Goal: Task Accomplishment & Management: Use online tool/utility

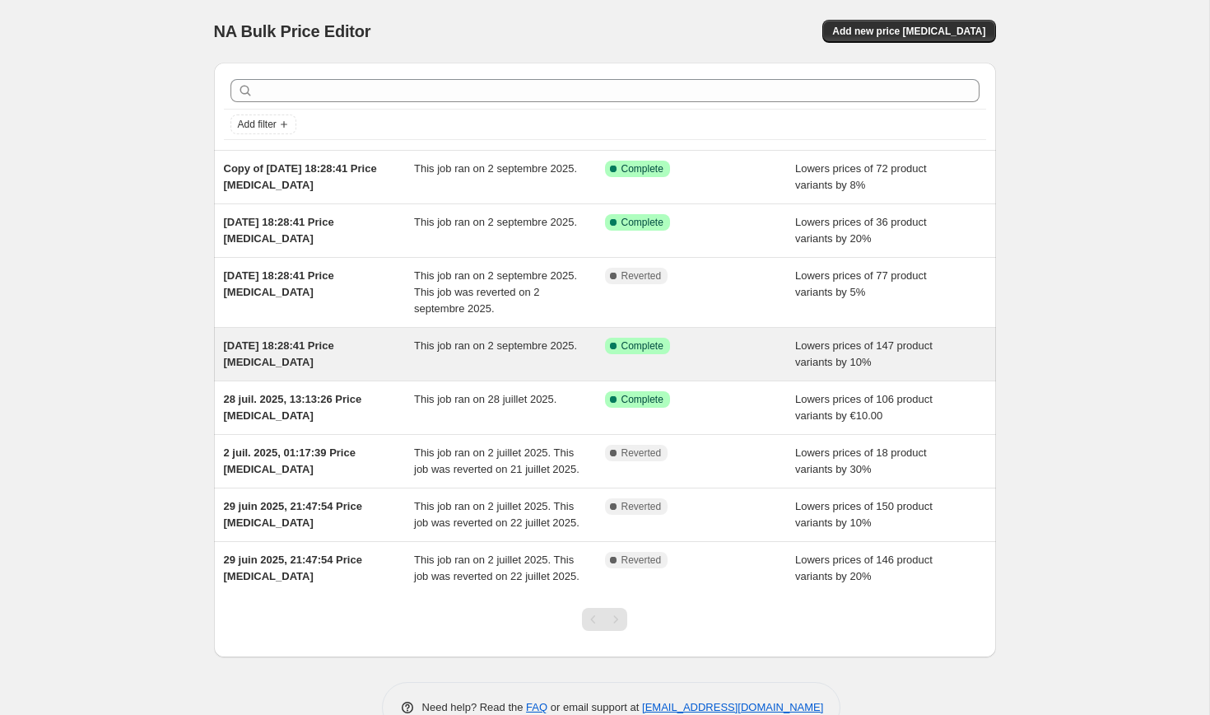
click at [430, 352] on span "This job ran on 2 septembre 2025." at bounding box center [495, 345] width 163 height 12
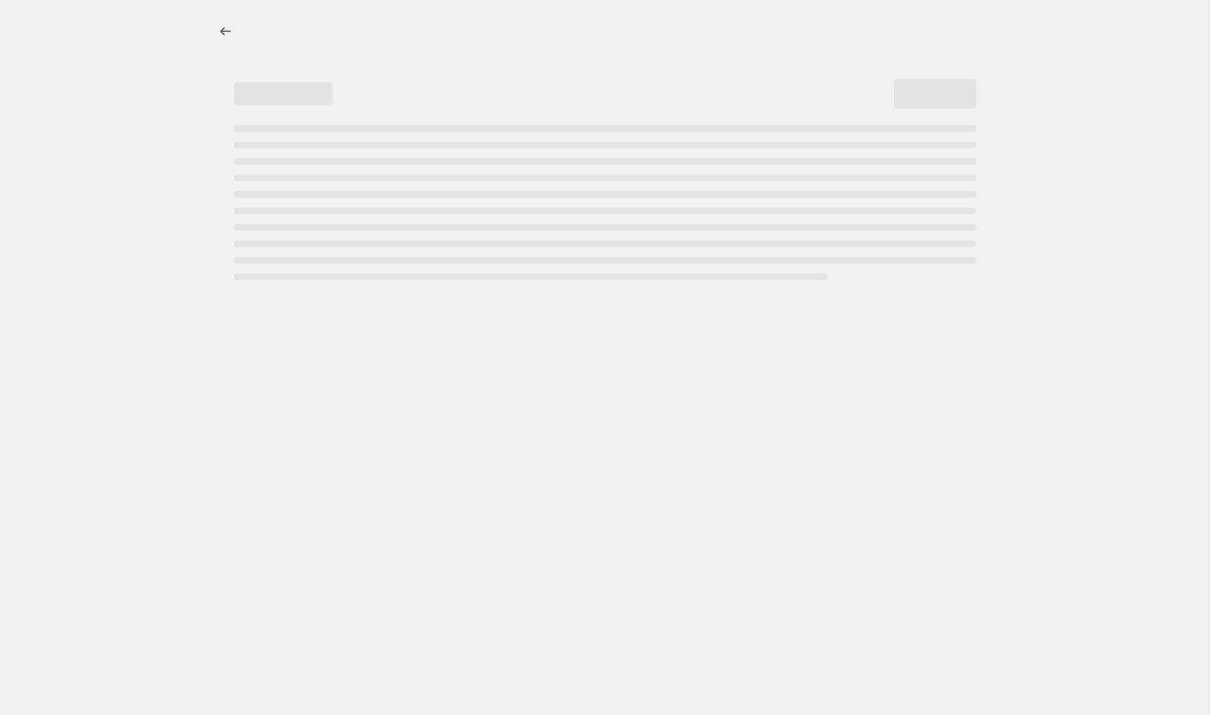
select select "percentage"
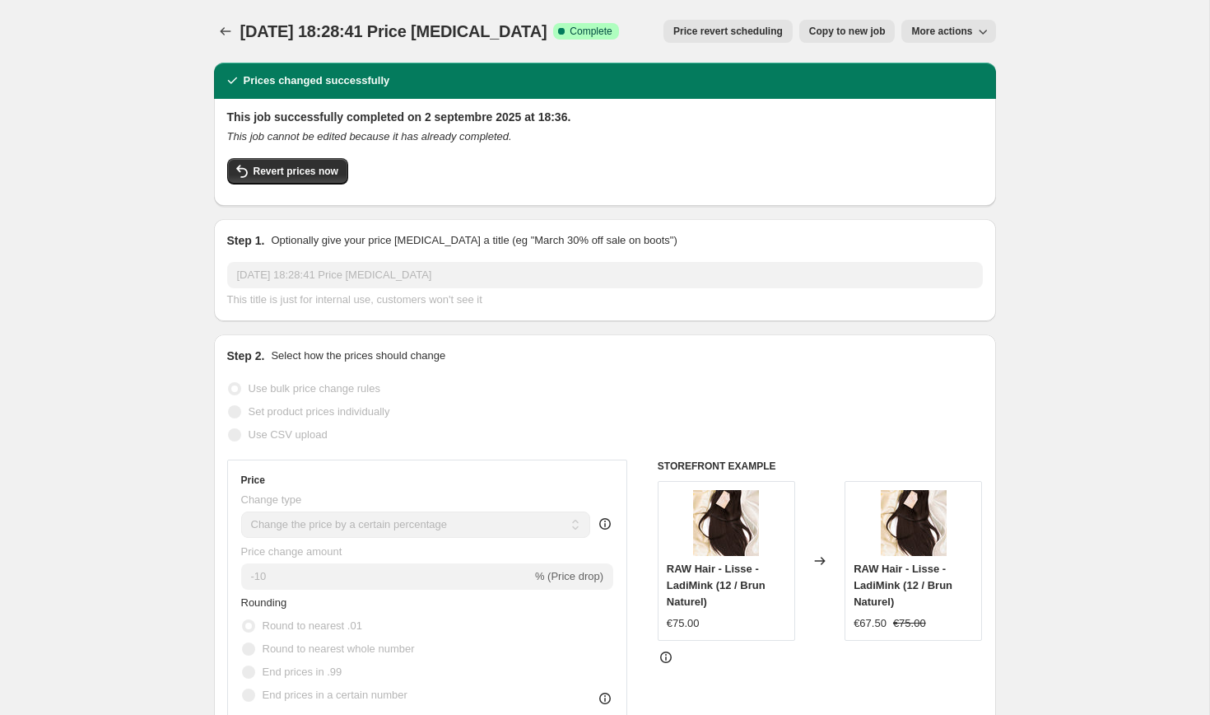
click at [732, 38] on button "Price revert scheduling" at bounding box center [728, 31] width 129 height 23
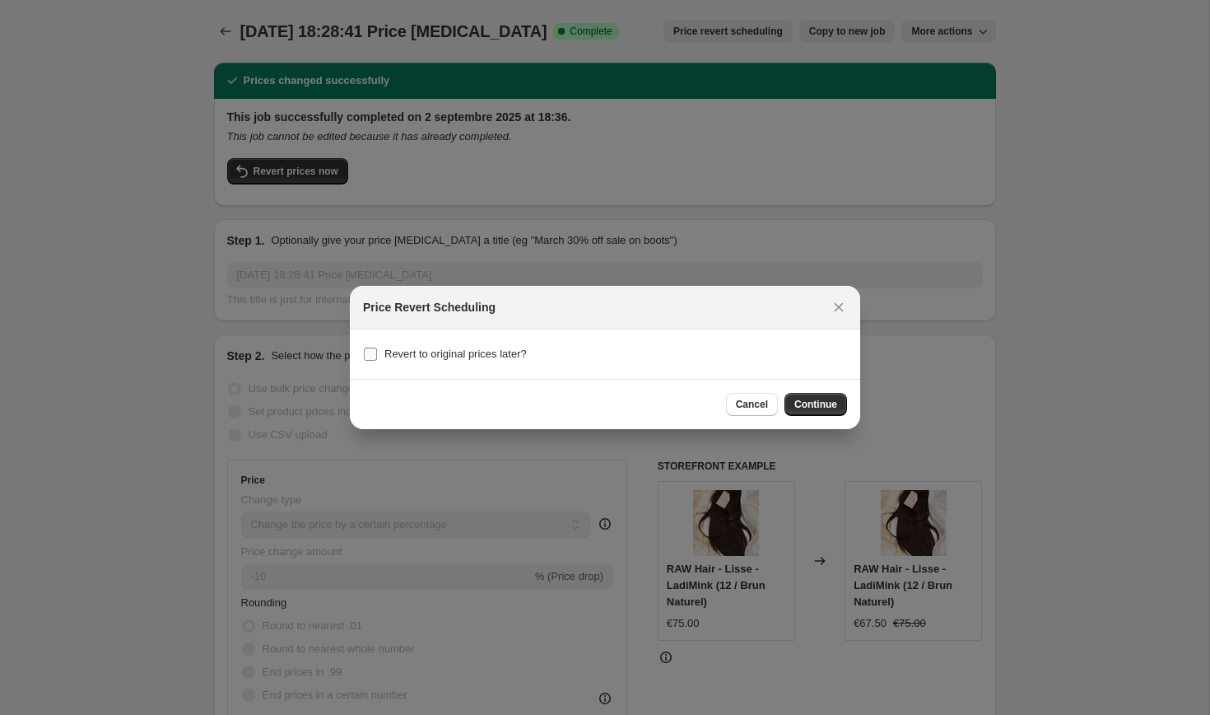
click at [366, 364] on label "Revert to original prices later?" at bounding box center [445, 353] width 164 height 23
click at [366, 361] on input "Revert to original prices later?" at bounding box center [370, 353] width 13 height 13
checkbox input "true"
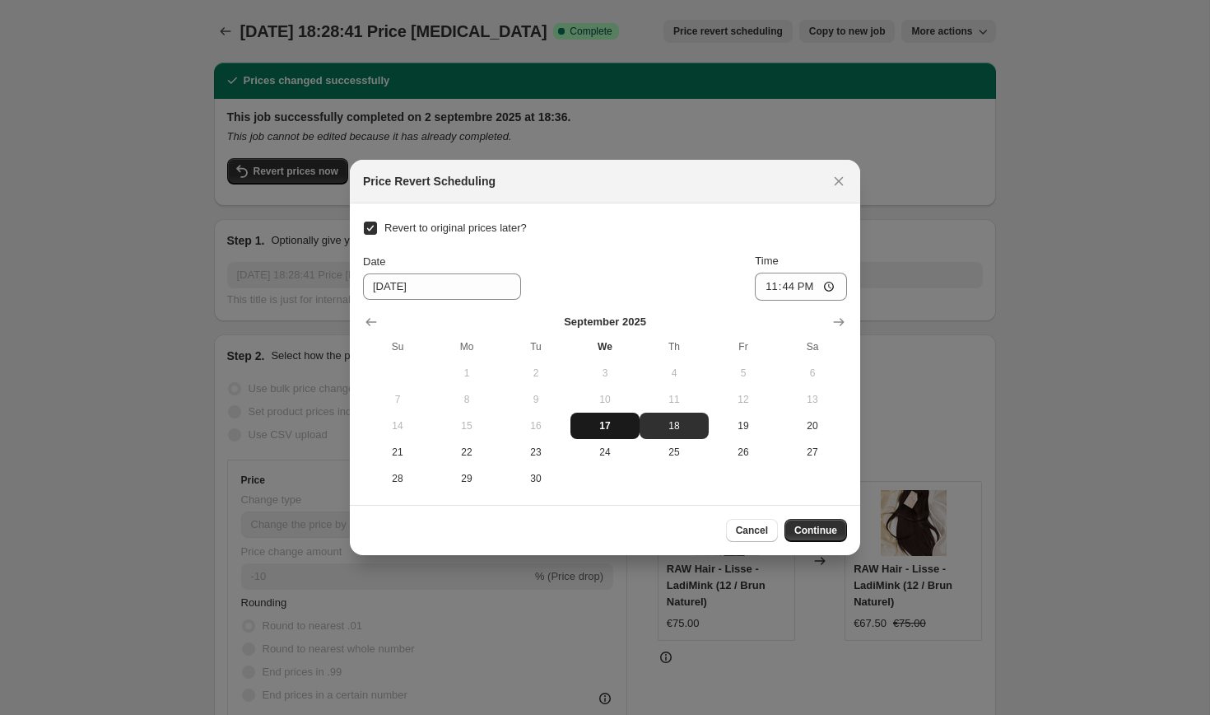
click at [615, 429] on span "17" at bounding box center [605, 425] width 56 height 13
type input "[DATE]"
click at [828, 287] on input "23:44" at bounding box center [801, 287] width 92 height 28
type input "23:55"
click at [811, 538] on button "Continue" at bounding box center [816, 530] width 63 height 23
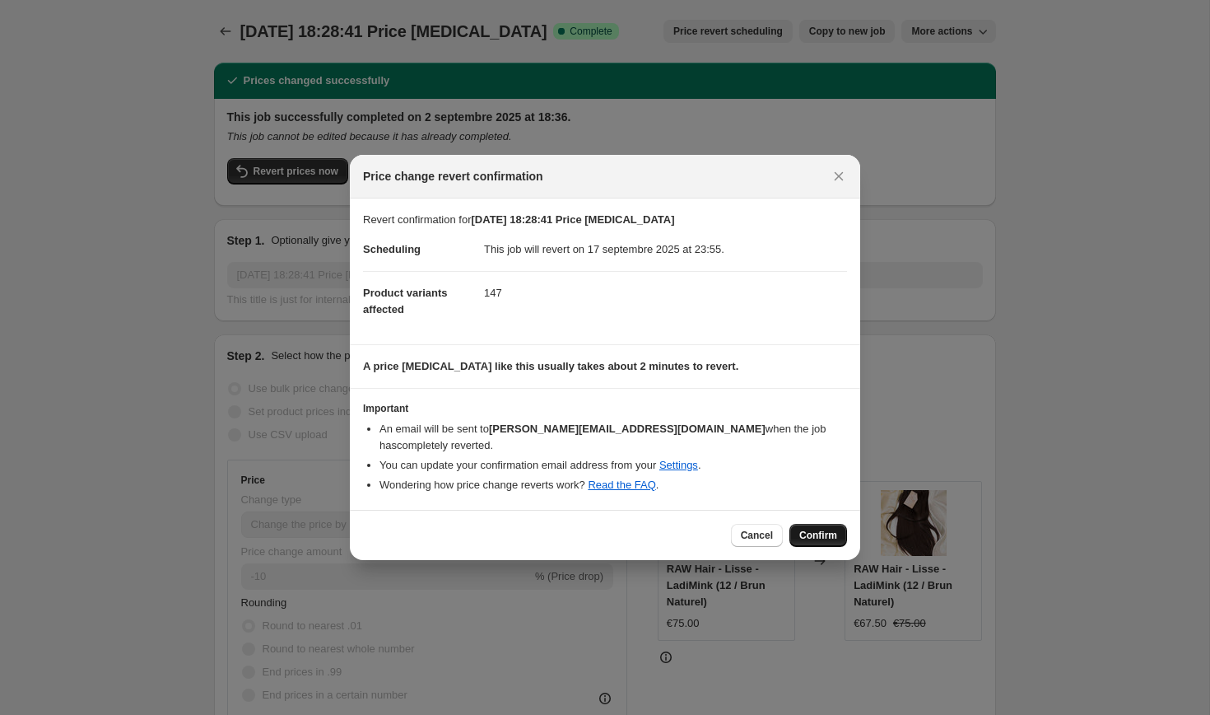
click at [804, 530] on span "Confirm" at bounding box center [818, 535] width 38 height 13
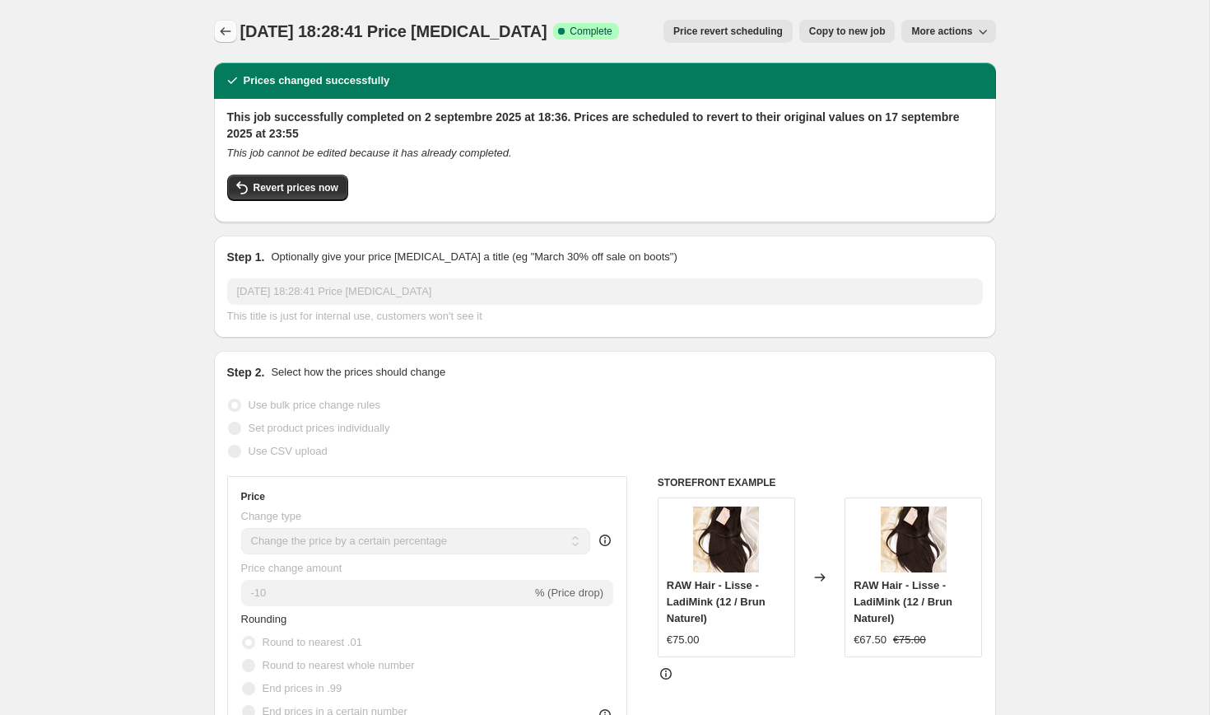
click at [225, 32] on icon "Price change jobs" at bounding box center [225, 31] width 16 height 16
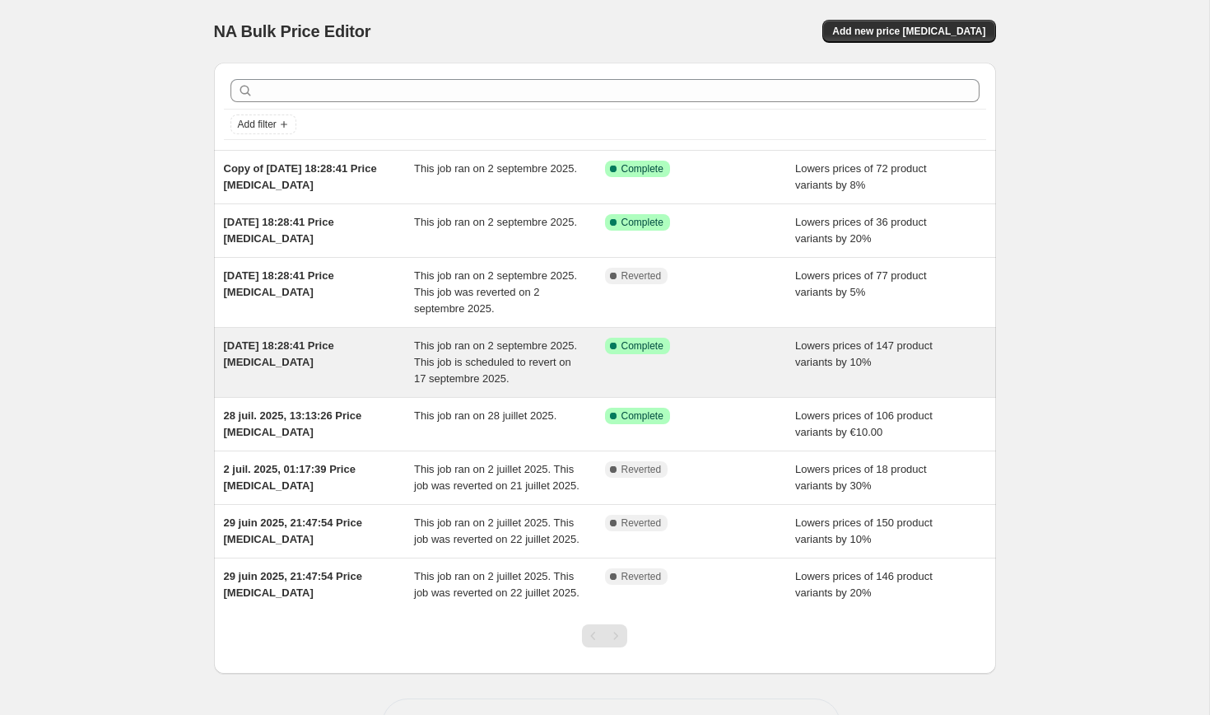
click at [738, 361] on div "Success Complete Complete" at bounding box center [700, 362] width 191 height 49
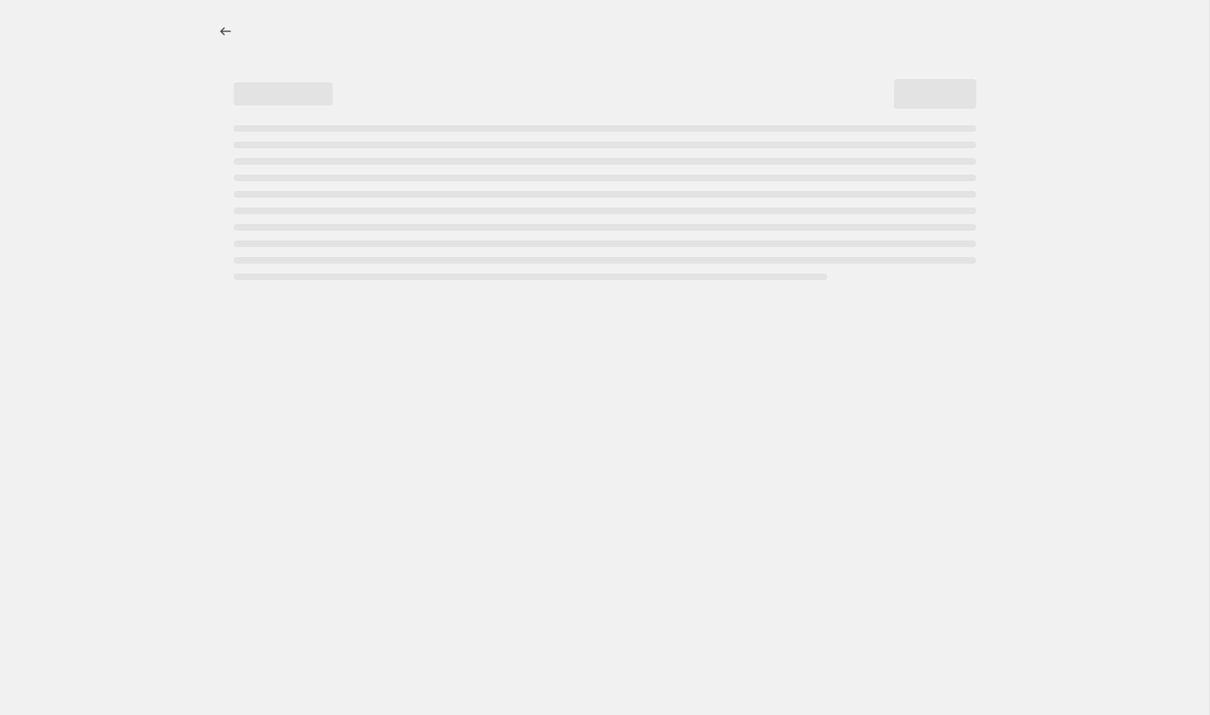
select select "percentage"
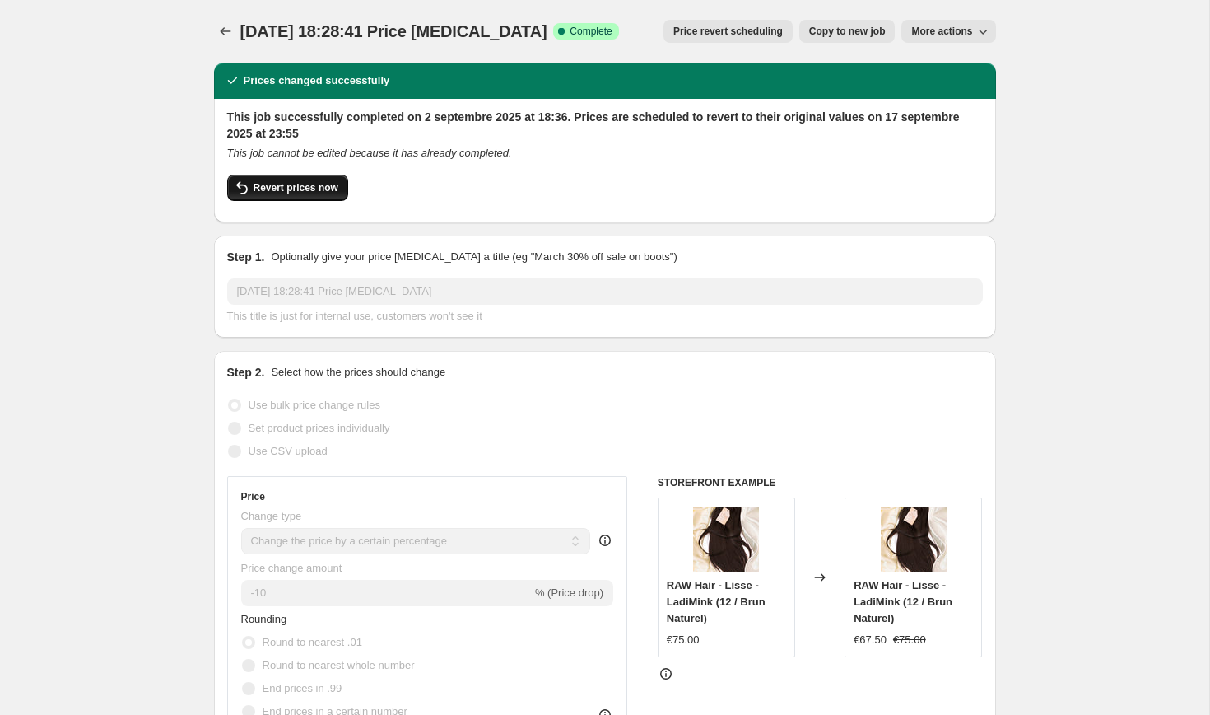
click at [284, 195] on button "Revert prices now" at bounding box center [287, 188] width 121 height 26
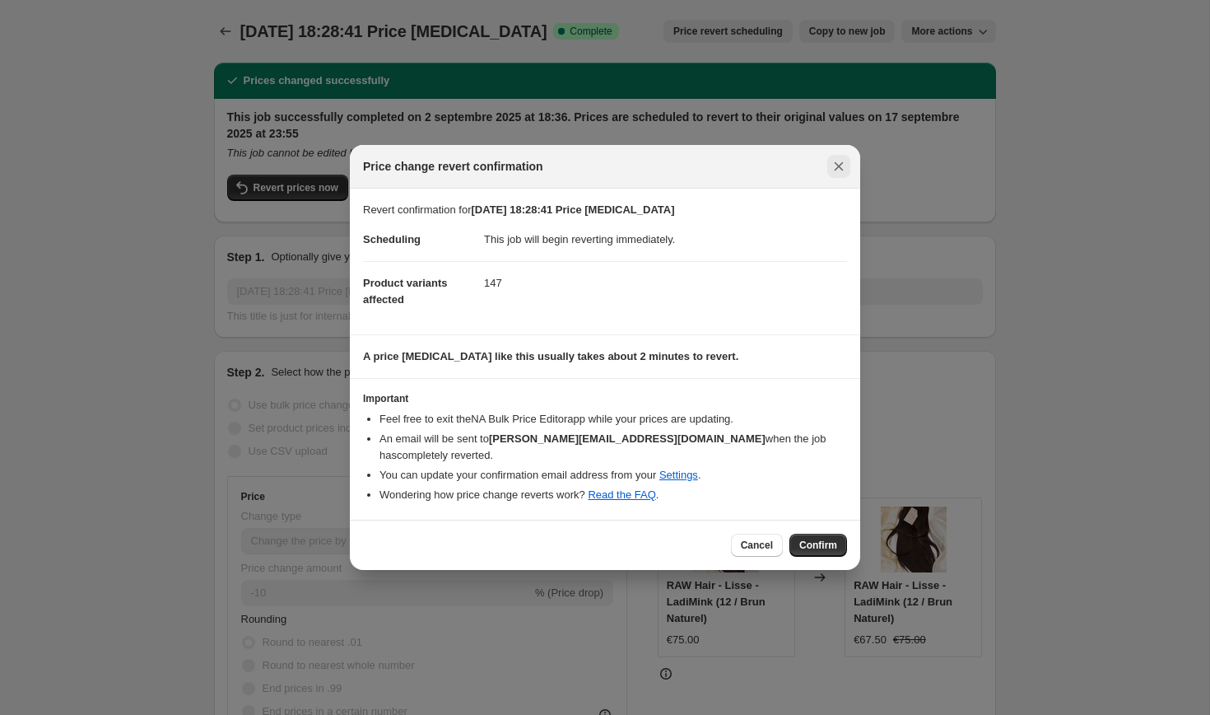
click at [837, 178] on button "Close" at bounding box center [838, 166] width 23 height 23
checkbox input "true"
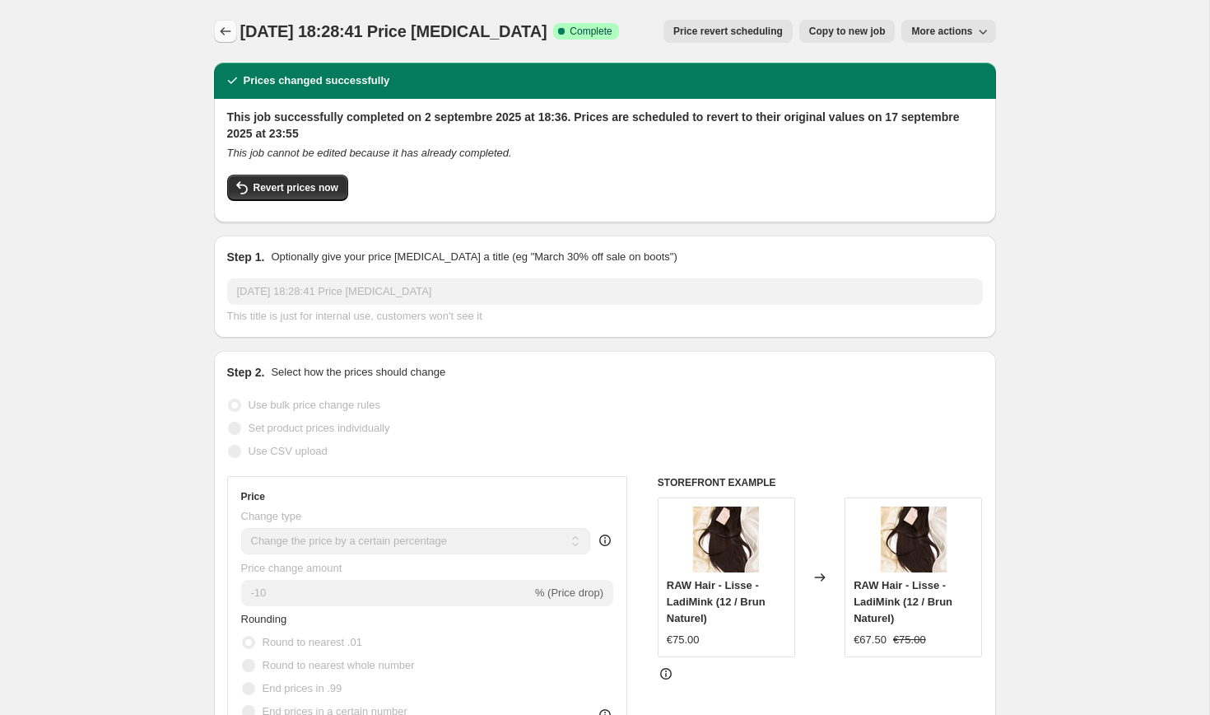
click at [226, 36] on icon "Price change jobs" at bounding box center [225, 31] width 16 height 16
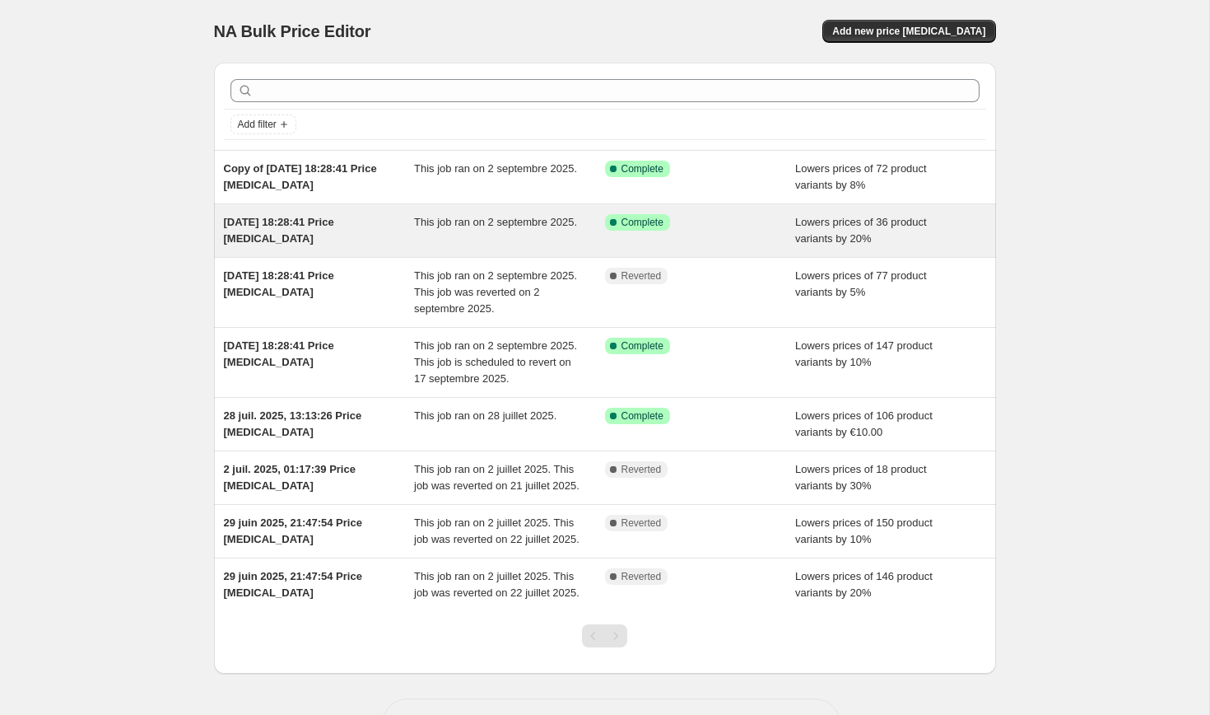
click at [558, 239] on div "This job ran on 2 septembre 2025." at bounding box center [509, 230] width 191 height 33
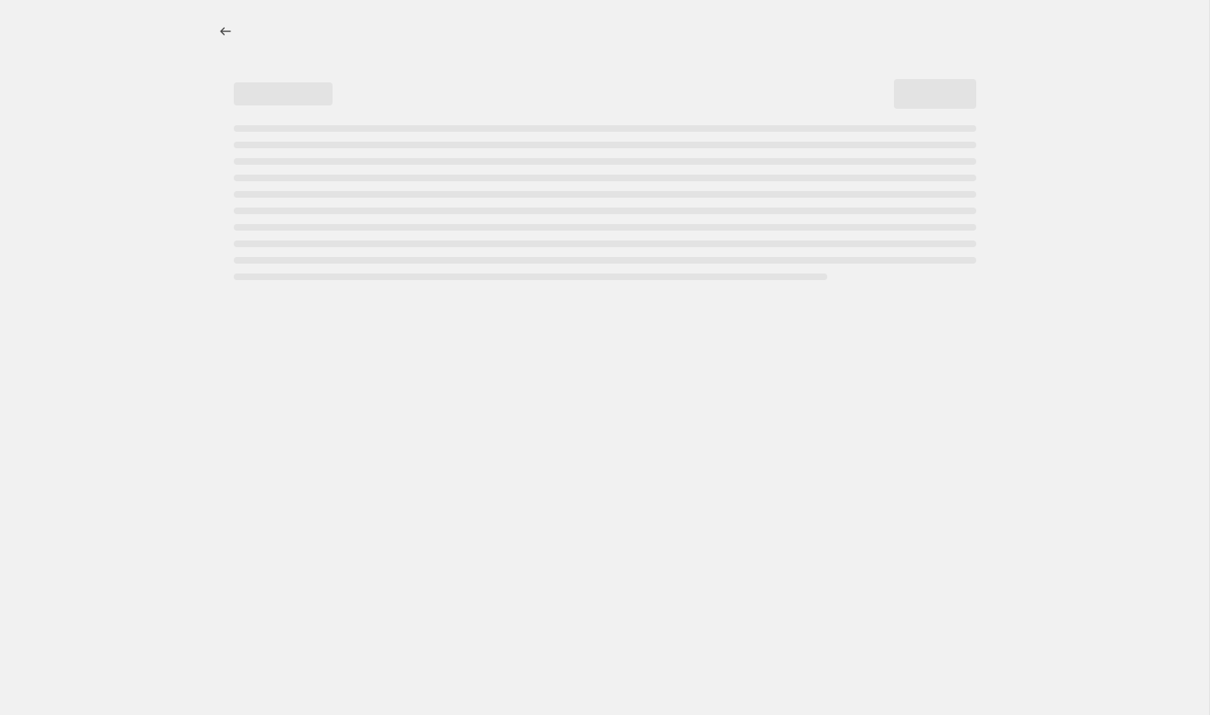
select select "percentage"
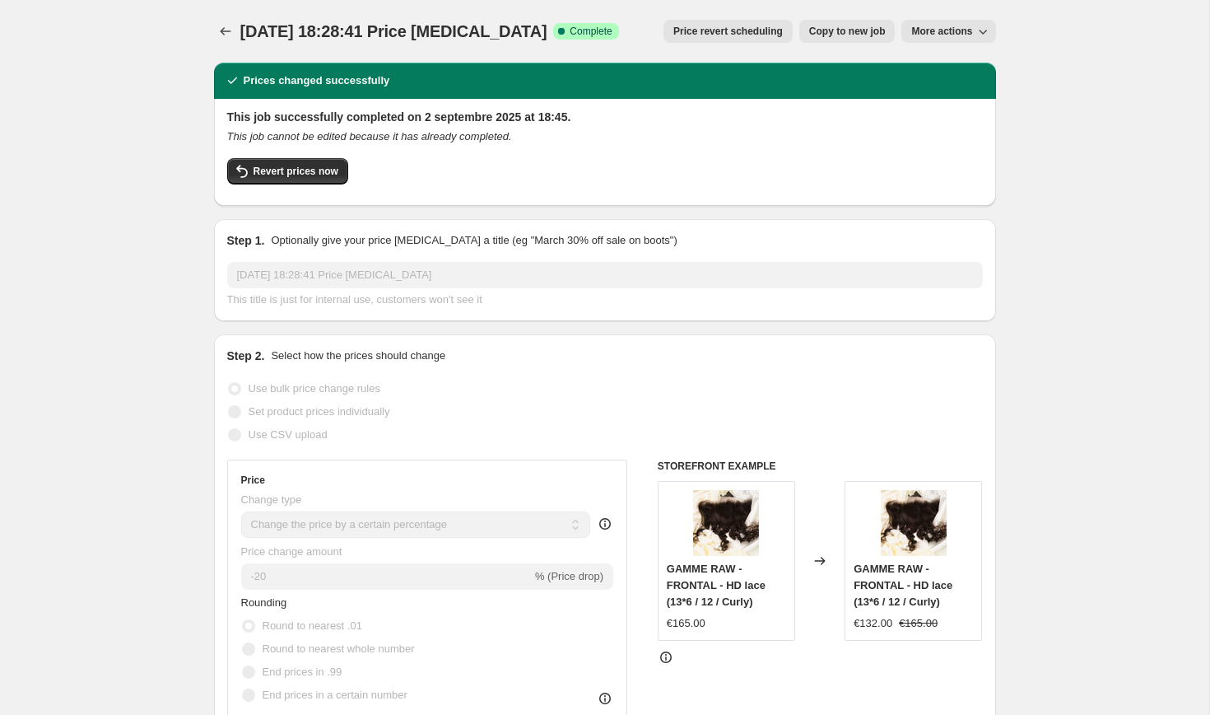
click at [742, 36] on span "Price revert scheduling" at bounding box center [727, 31] width 109 height 13
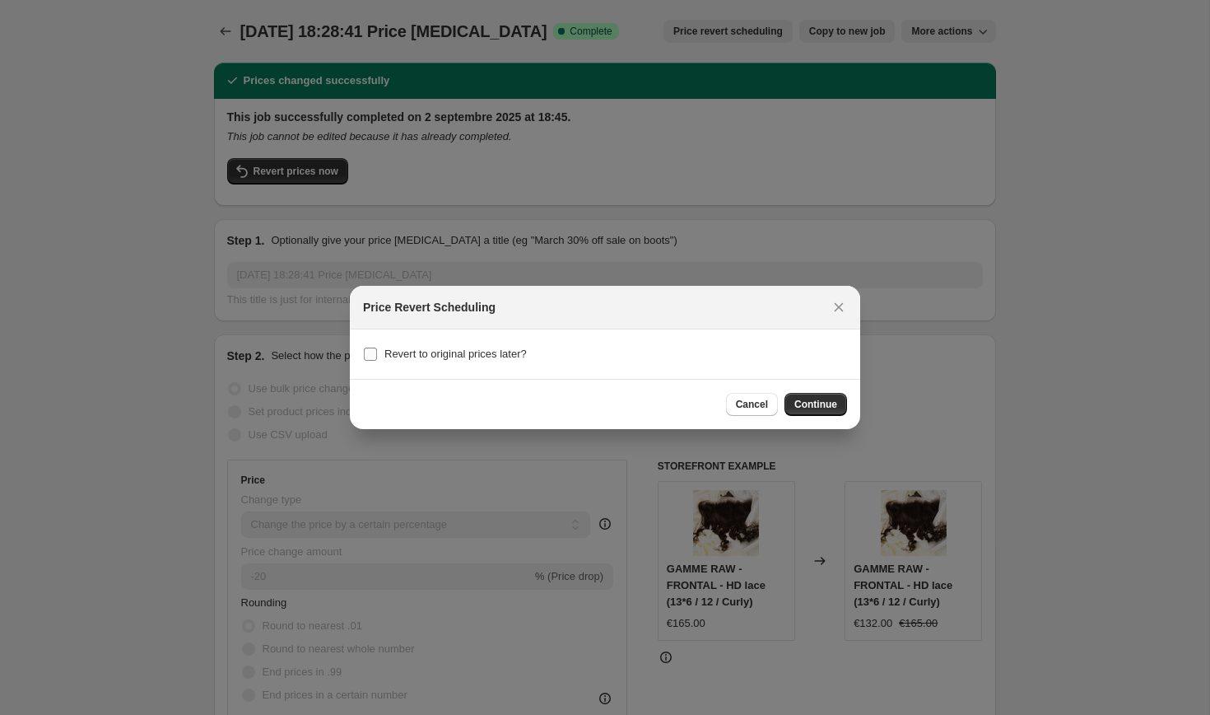
click at [370, 357] on input "Revert to original prices later?" at bounding box center [370, 353] width 13 height 13
checkbox input "true"
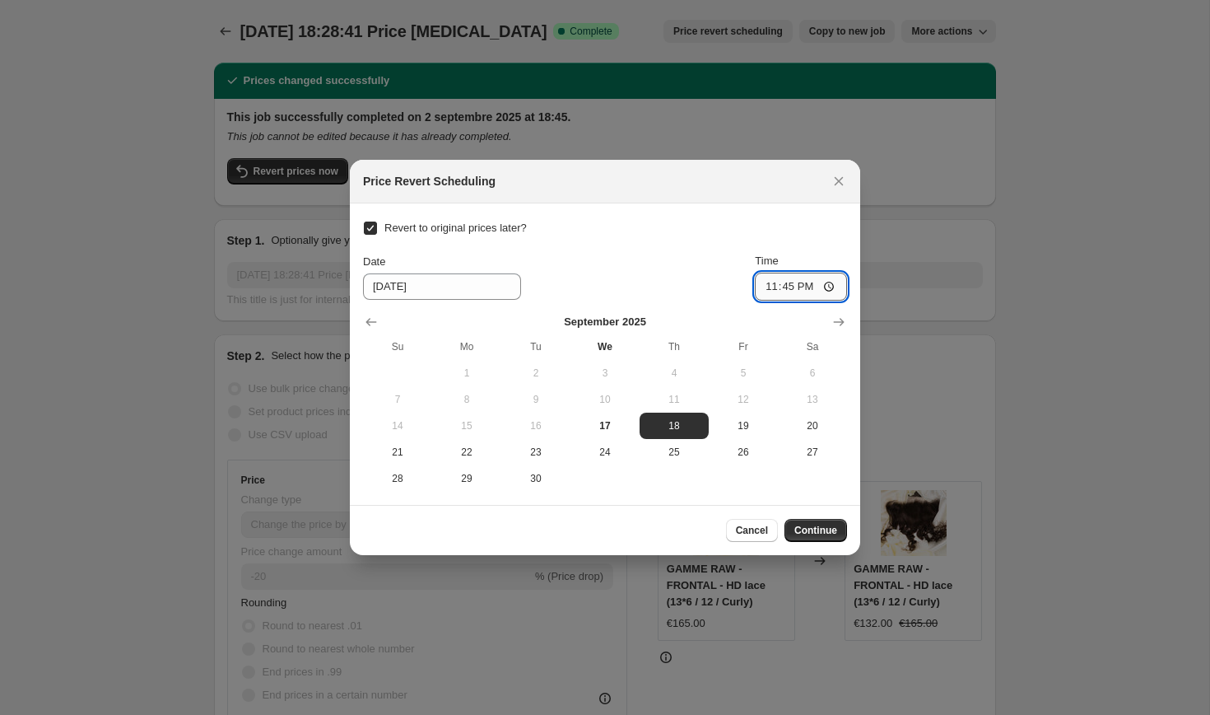
click at [826, 287] on input "23:45" at bounding box center [801, 287] width 92 height 28
click at [599, 427] on span "17" at bounding box center [605, 425] width 56 height 13
type input "[DATE]"
click at [823, 287] on input "23:45" at bounding box center [801, 287] width 92 height 28
type input "23:55"
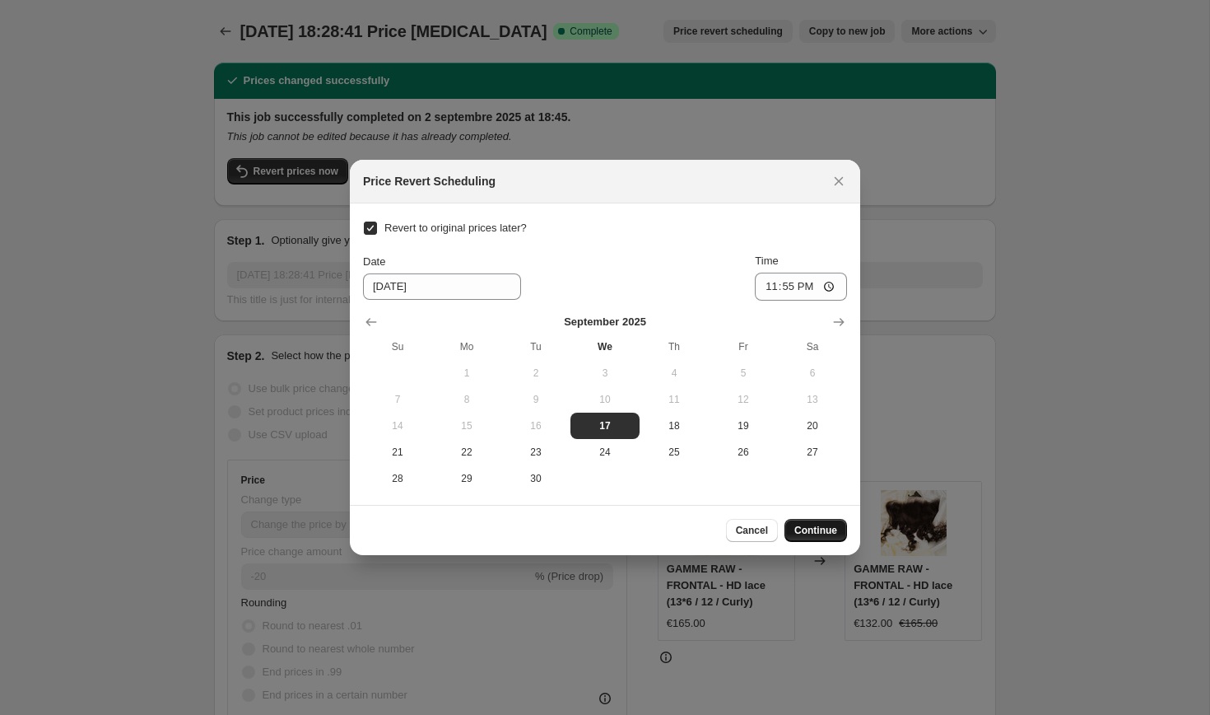
click at [807, 535] on span "Continue" at bounding box center [815, 530] width 43 height 13
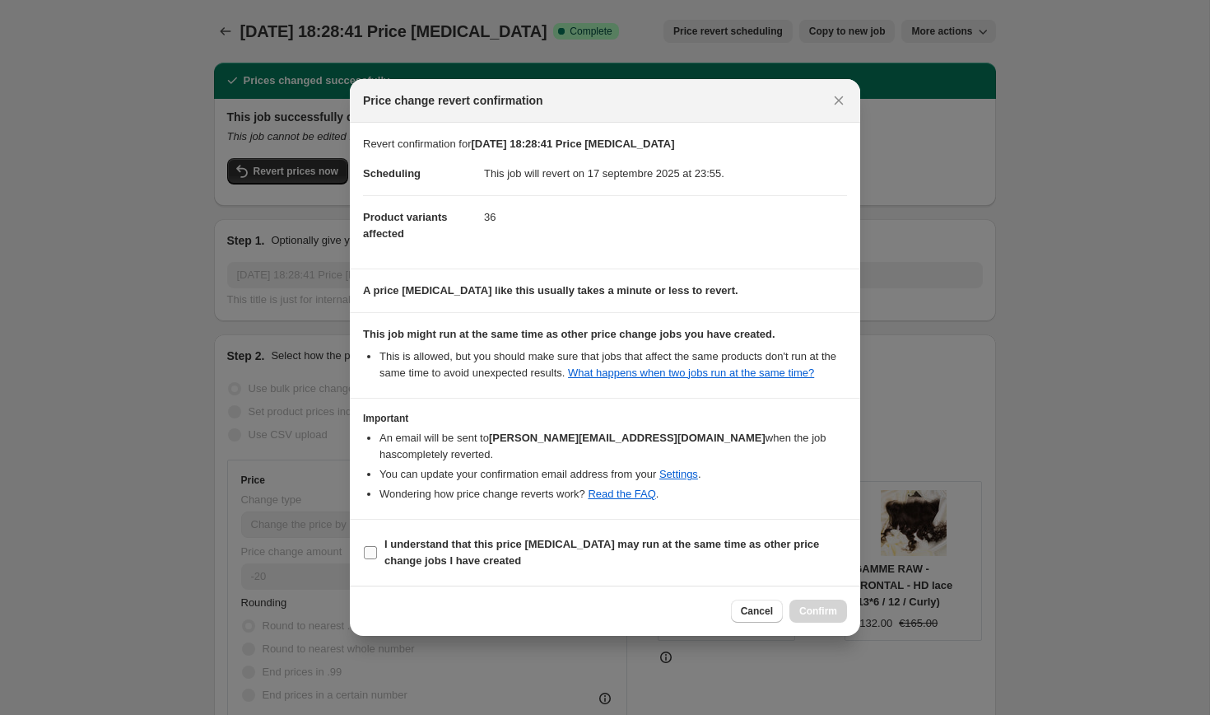
click at [370, 557] on input "I understand that this price [MEDICAL_DATA] may run at the same time as other p…" at bounding box center [370, 552] width 13 height 13
checkbox input "true"
click at [804, 608] on span "Confirm" at bounding box center [818, 610] width 38 height 13
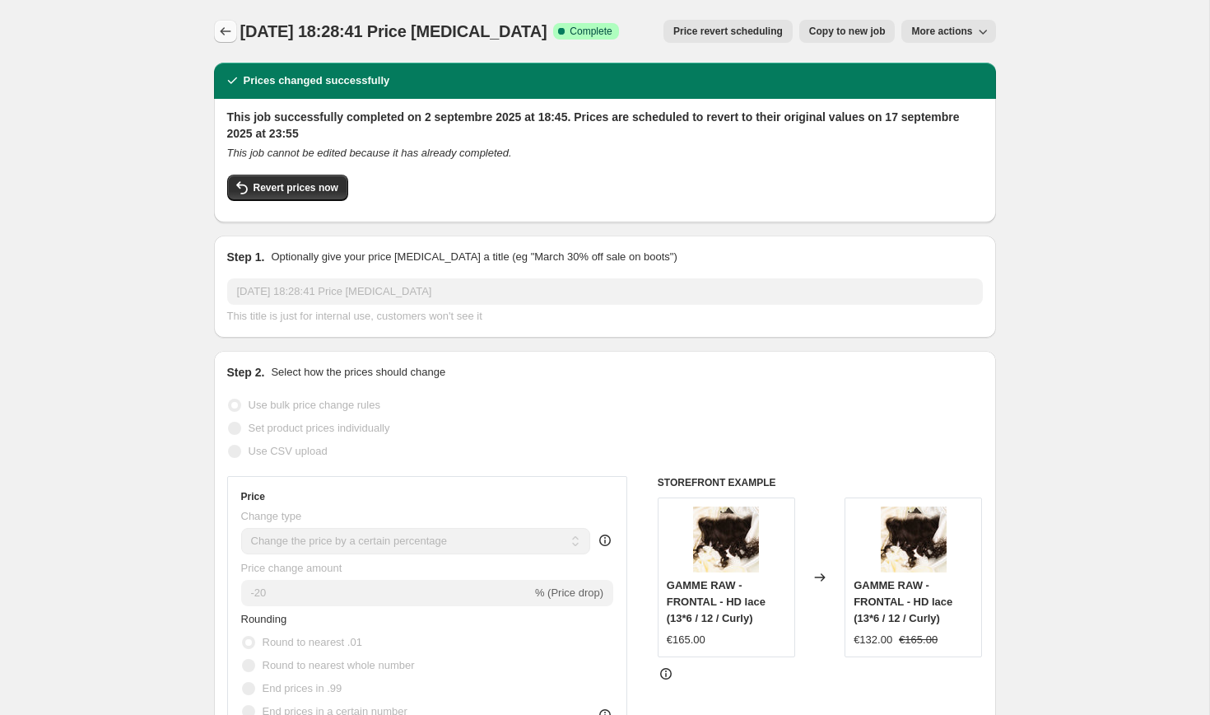
click at [228, 34] on icon "Price change jobs" at bounding box center [225, 31] width 16 height 16
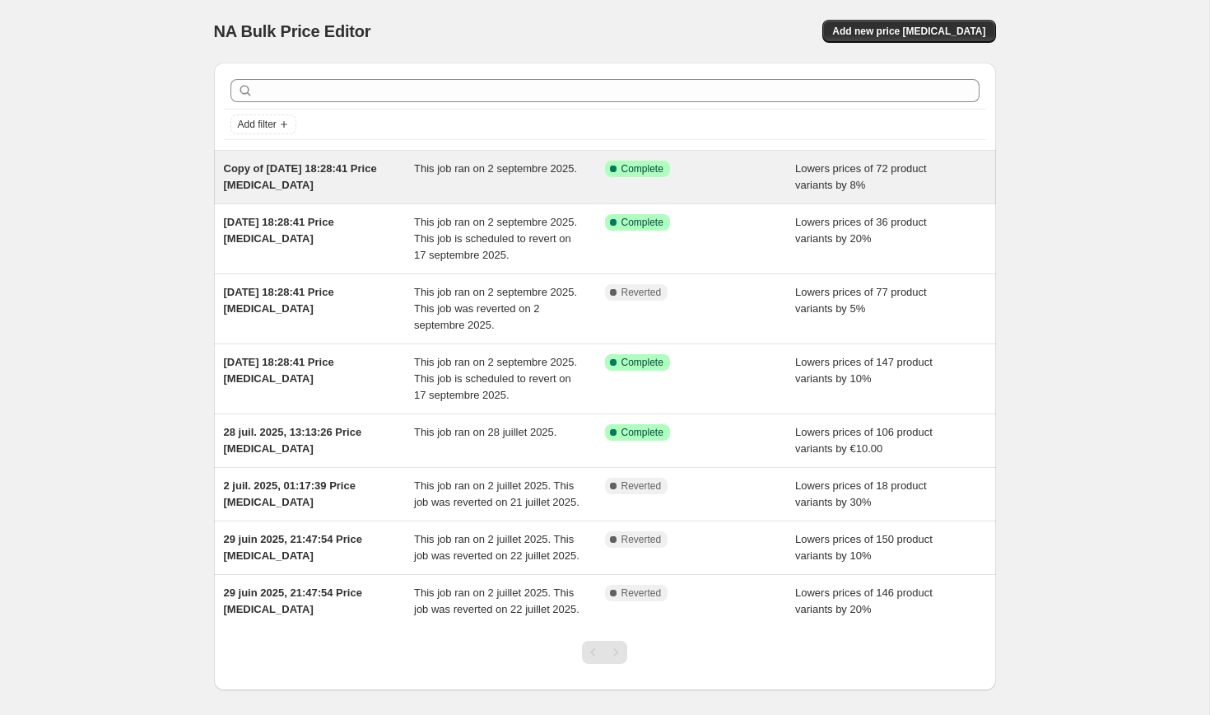
click at [621, 183] on div "Success Complete Complete" at bounding box center [700, 177] width 191 height 33
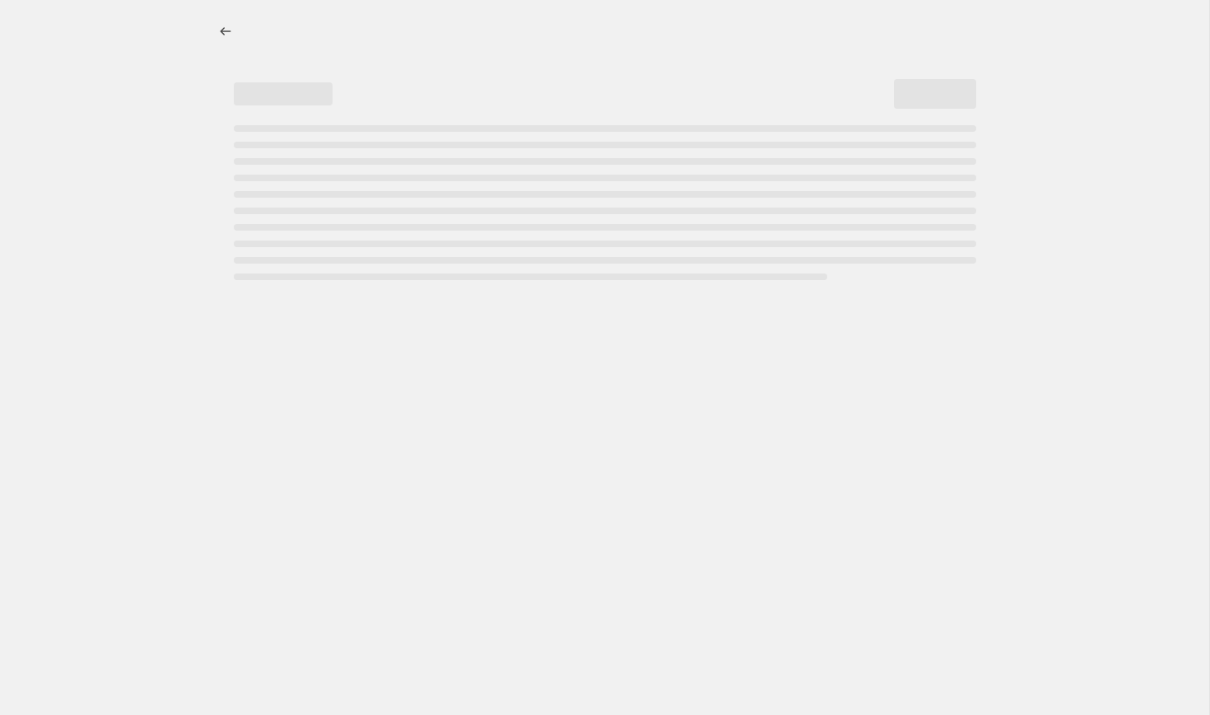
select select "percentage"
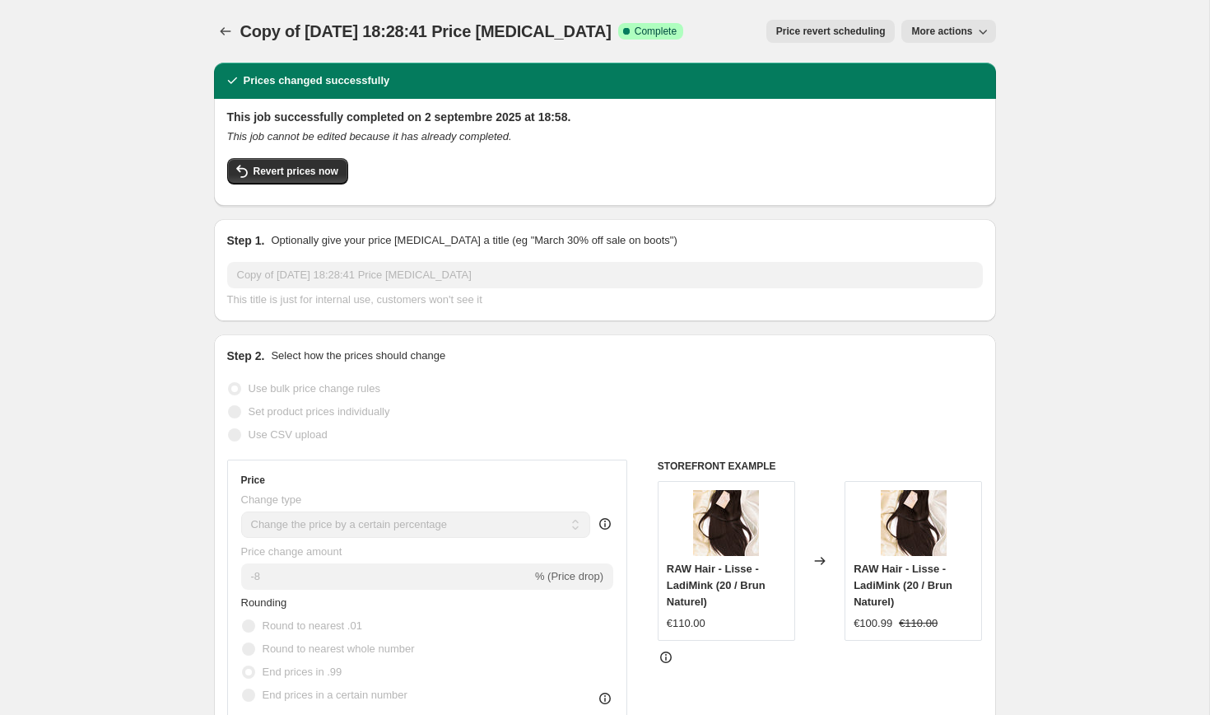
click at [841, 30] on span "Price revert scheduling" at bounding box center [830, 31] width 109 height 13
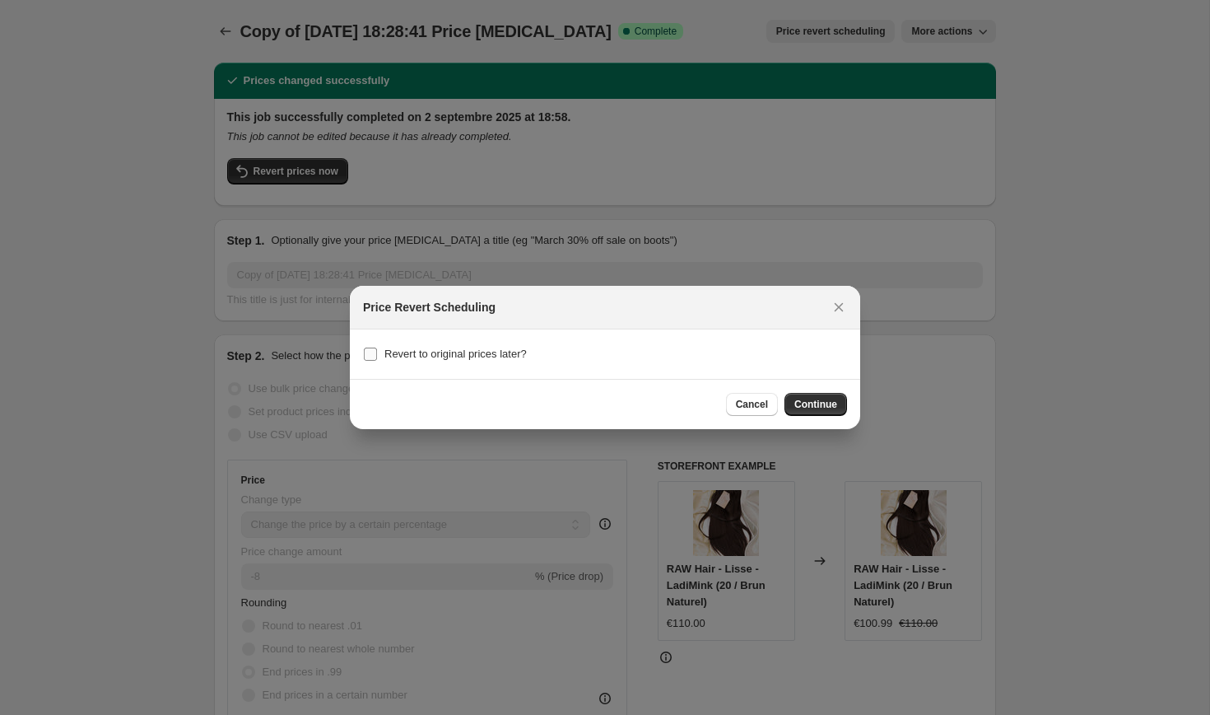
click at [370, 354] on input "Revert to original prices later?" at bounding box center [370, 353] width 13 height 13
checkbox input "true"
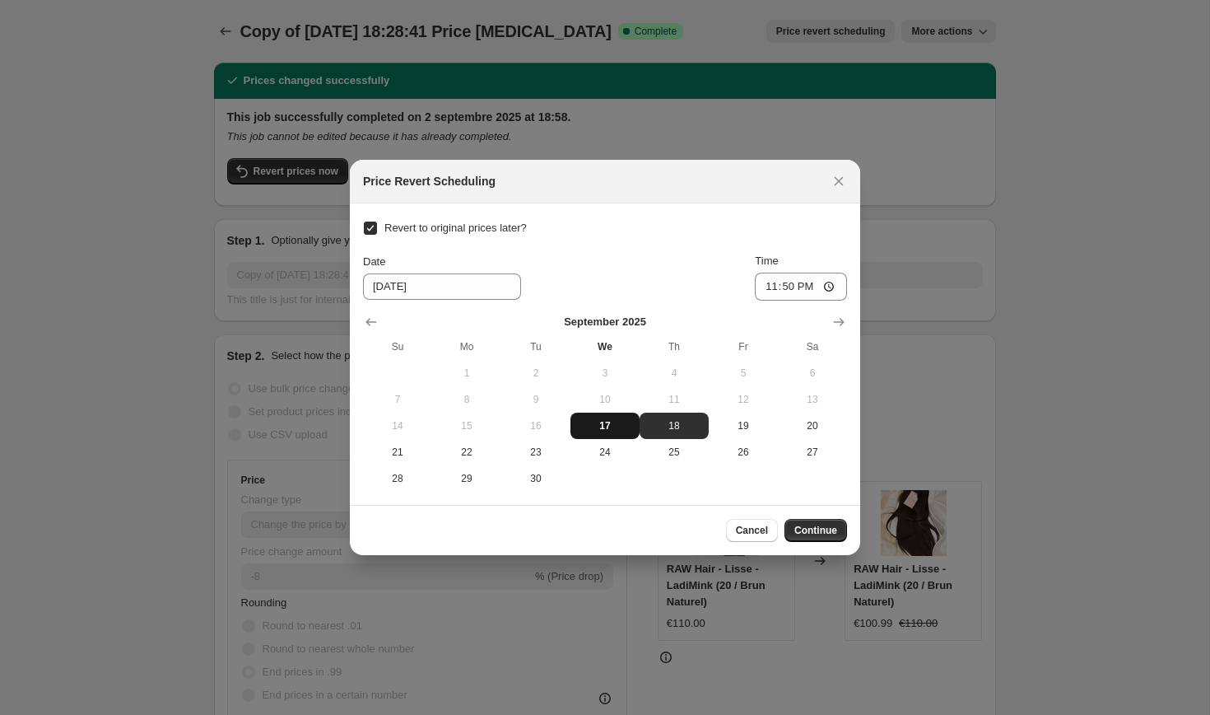
click at [611, 417] on button "17" at bounding box center [605, 425] width 69 height 26
type input "[DATE]"
click at [826, 291] on input "23:50" at bounding box center [801, 287] width 92 height 28
type input "23:55"
click at [808, 529] on span "Continue" at bounding box center [815, 530] width 43 height 13
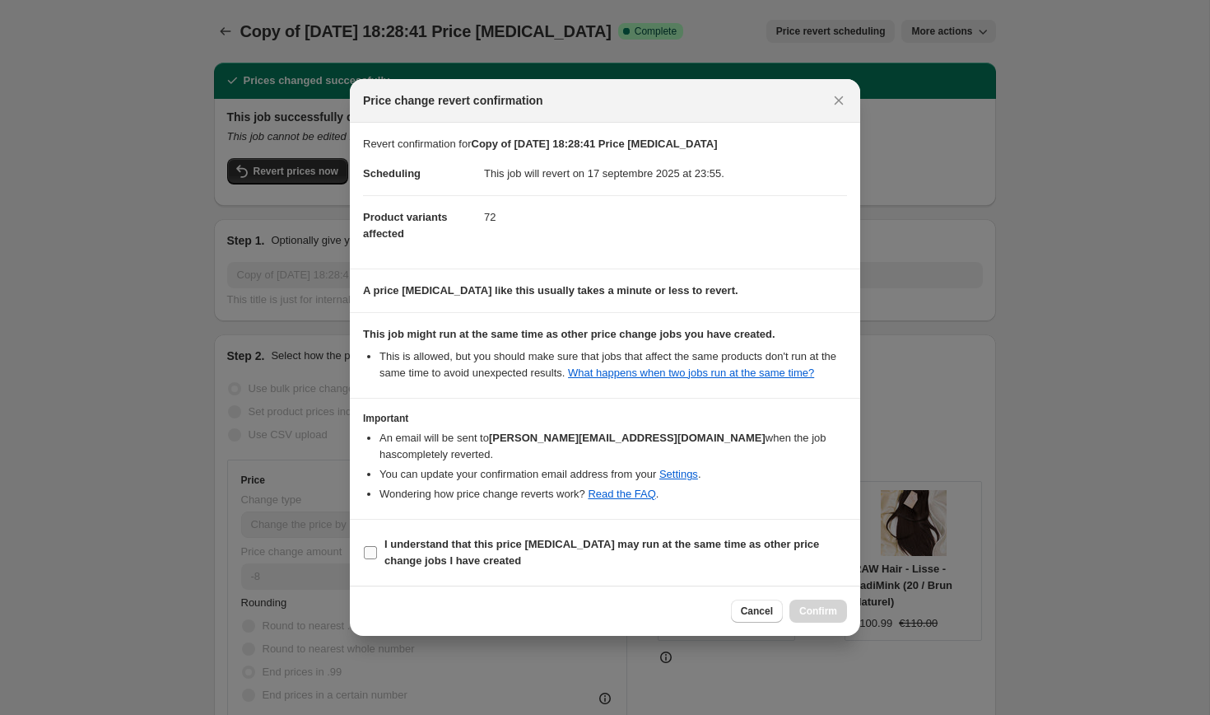
click at [365, 560] on label "I understand that this price [MEDICAL_DATA] may run at the same time as other p…" at bounding box center [605, 553] width 484 height 40
click at [365, 559] on input "I understand that this price [MEDICAL_DATA] may run at the same time as other p…" at bounding box center [370, 552] width 13 height 13
checkbox input "true"
click at [816, 611] on span "Confirm" at bounding box center [818, 610] width 38 height 13
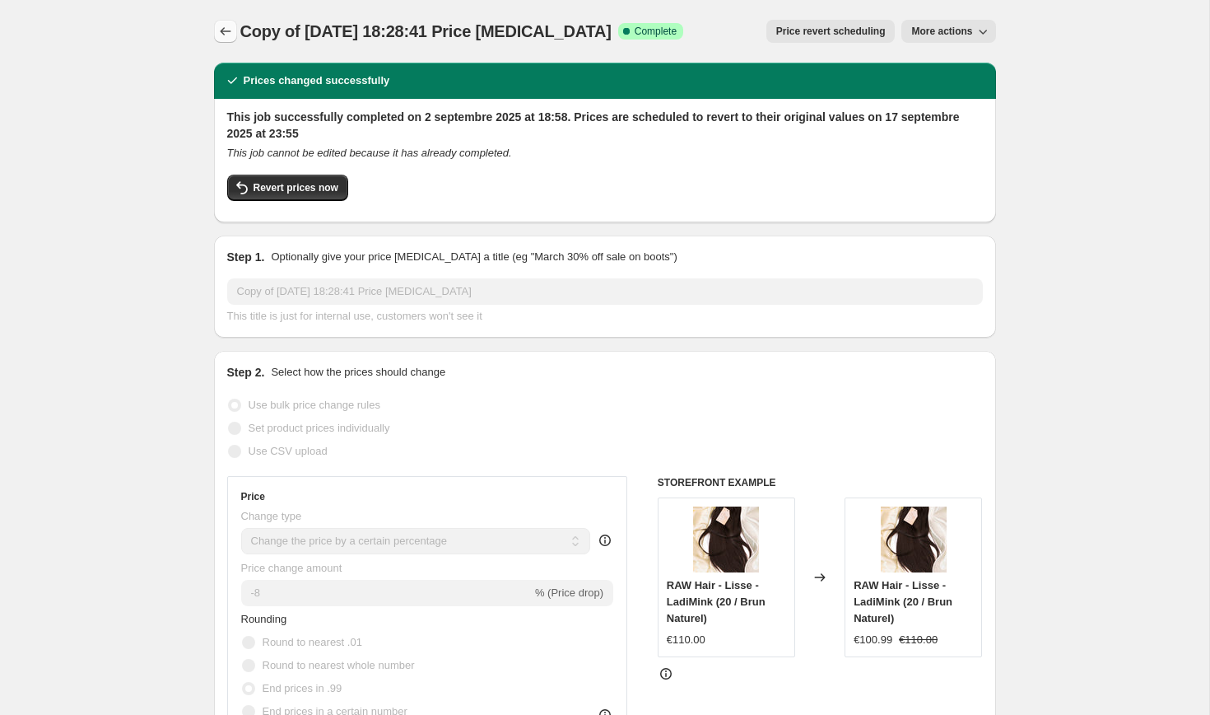
click at [225, 26] on icon "Price change jobs" at bounding box center [225, 31] width 16 height 16
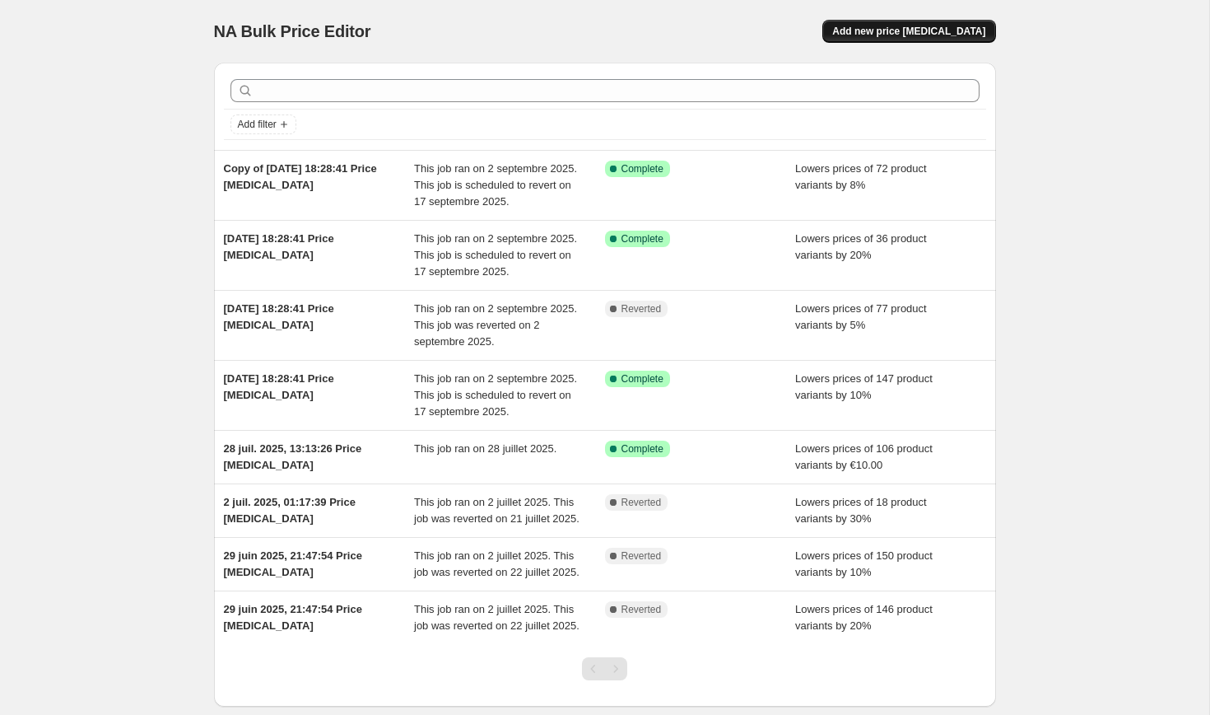
click at [864, 22] on button "Add new price [MEDICAL_DATA]" at bounding box center [908, 31] width 173 height 23
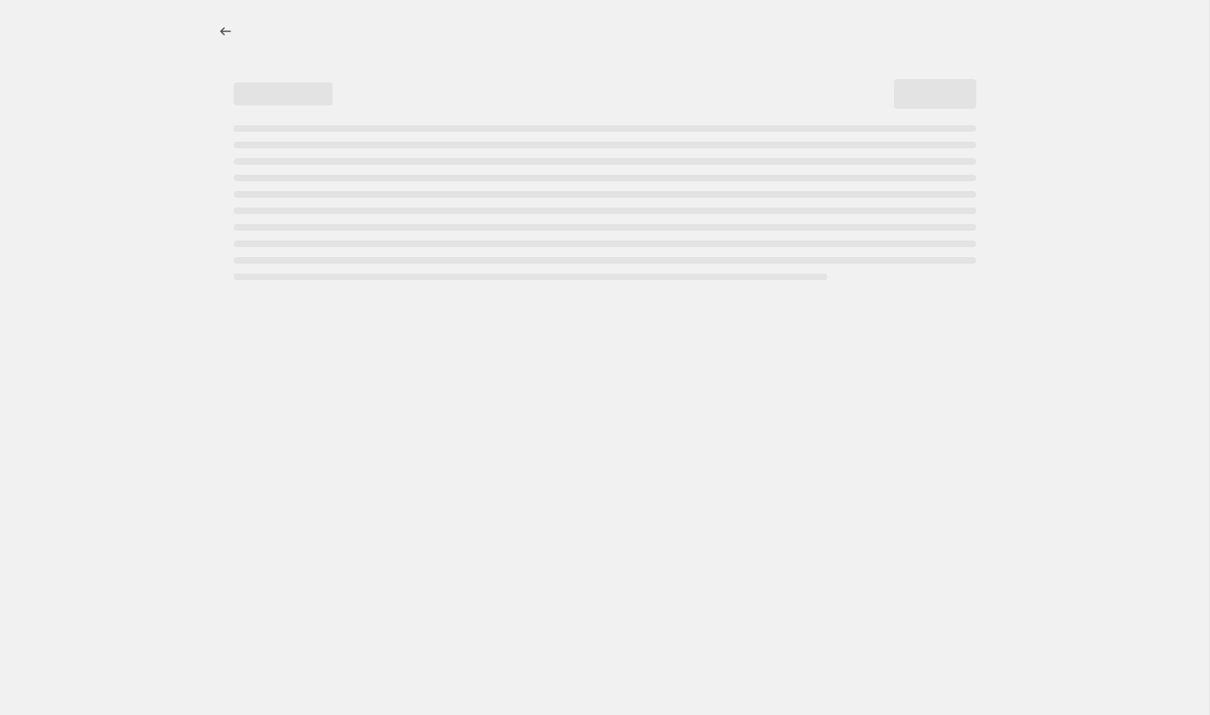
select select "percentage"
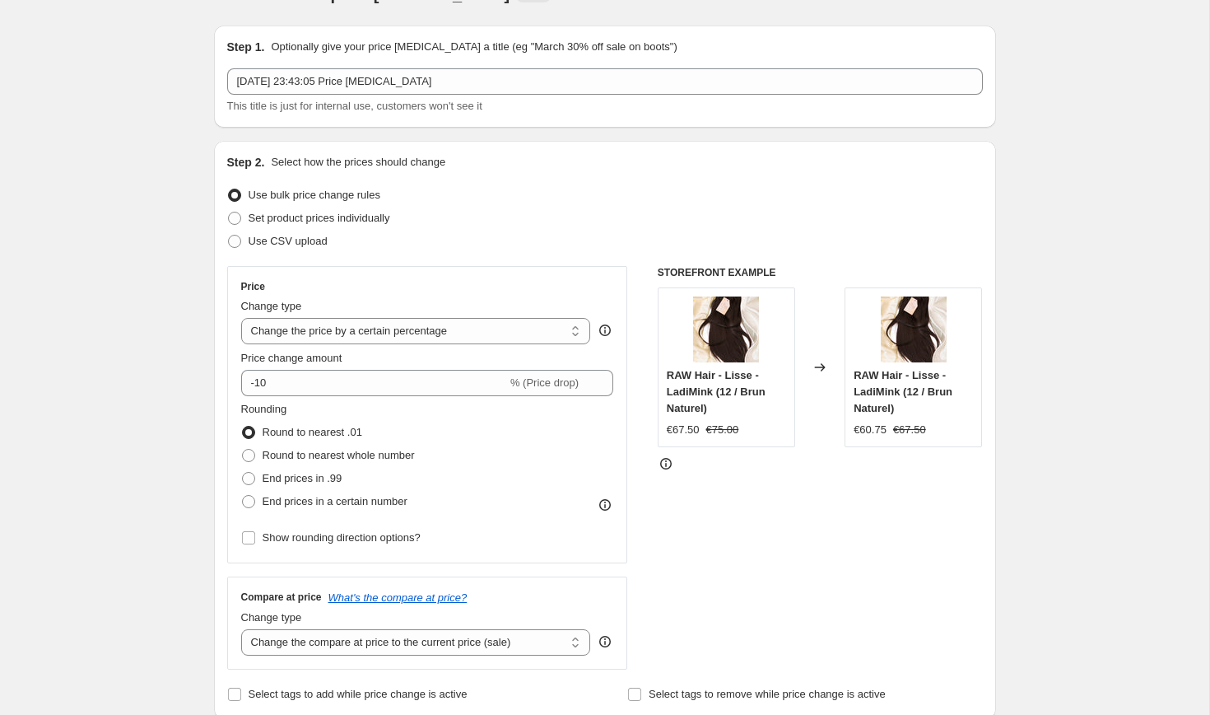
scroll to position [76, 0]
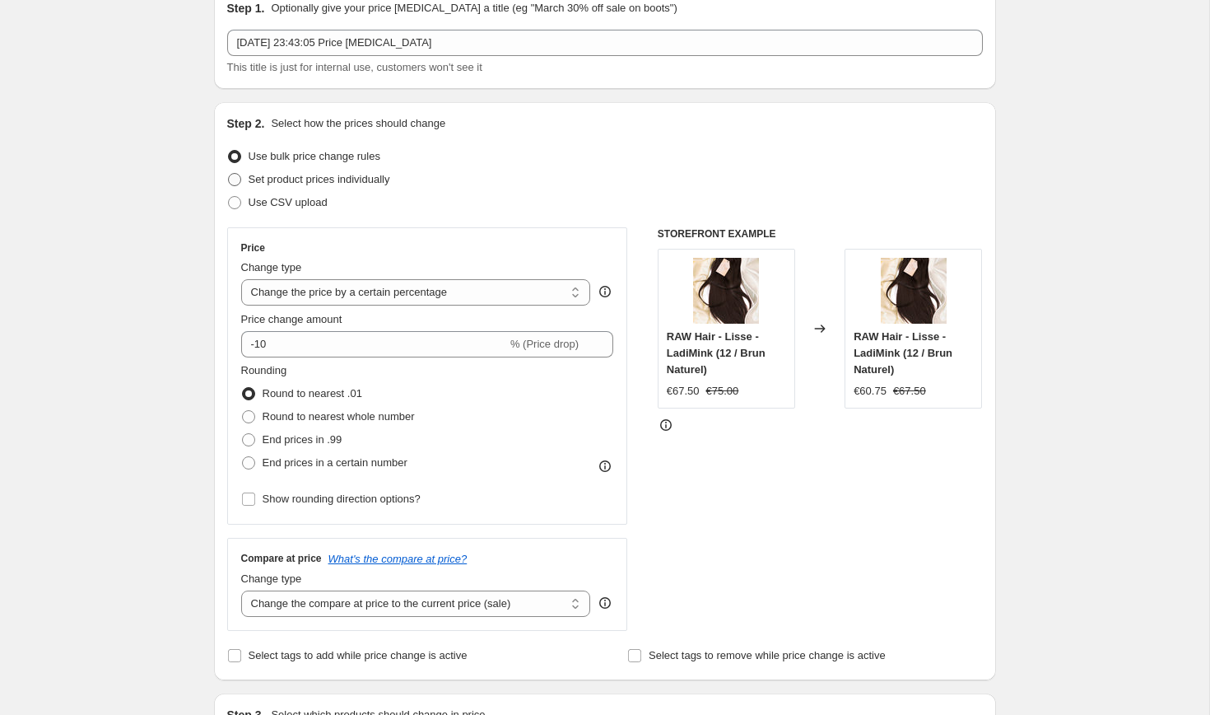
click at [236, 181] on span at bounding box center [234, 179] width 13 height 13
click at [229, 174] on input "Set product prices individually" at bounding box center [228, 173] width 1 height 1
radio input "true"
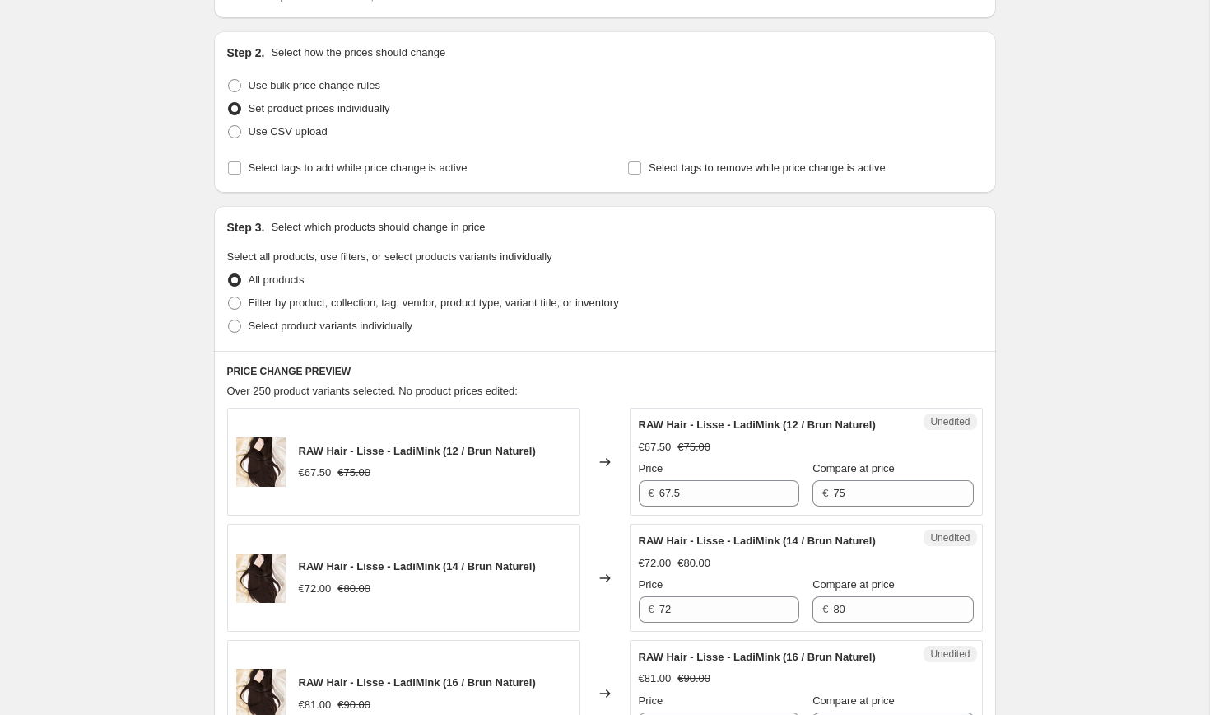
scroll to position [38, 0]
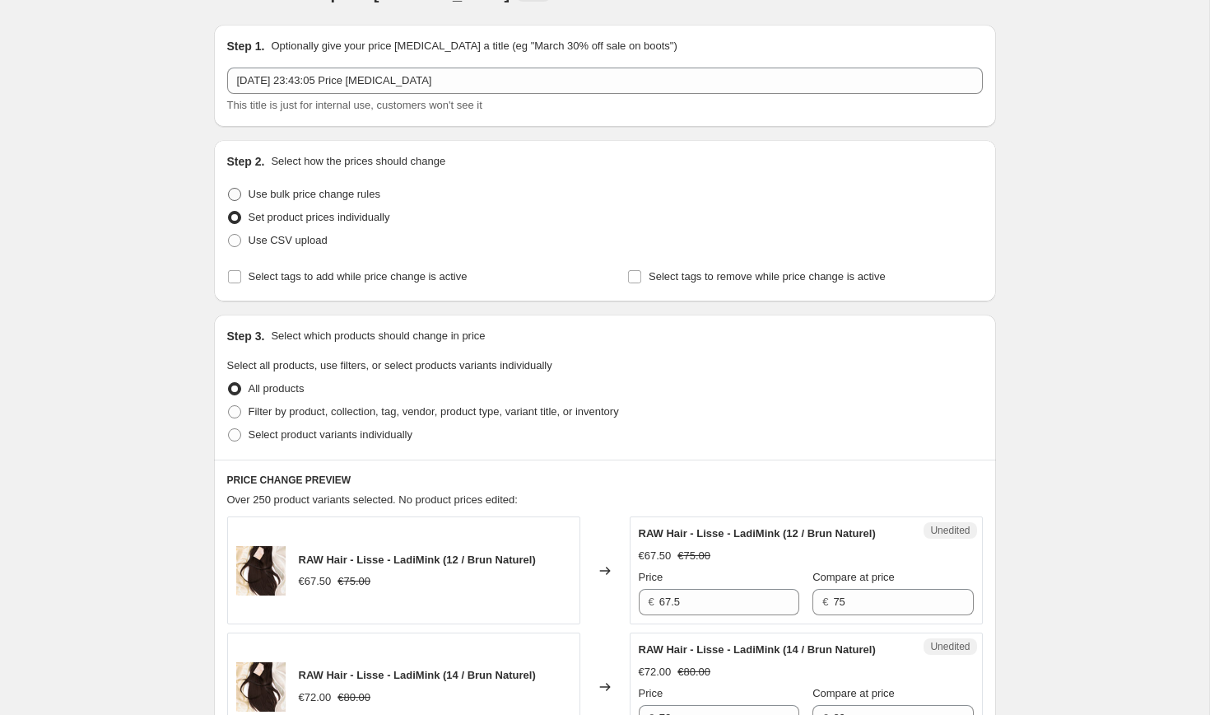
click at [237, 199] on span at bounding box center [234, 194] width 13 height 13
click at [229, 189] on input "Use bulk price change rules" at bounding box center [228, 188] width 1 height 1
radio input "true"
select select "percentage"
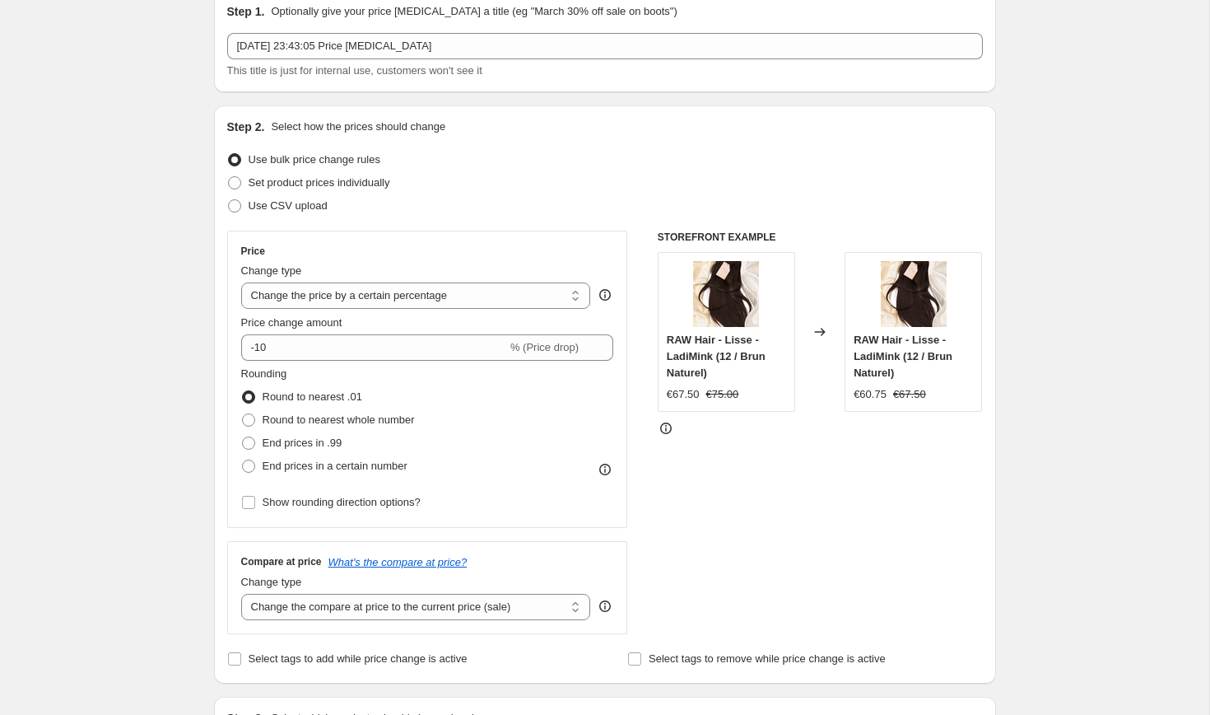
scroll to position [0, 0]
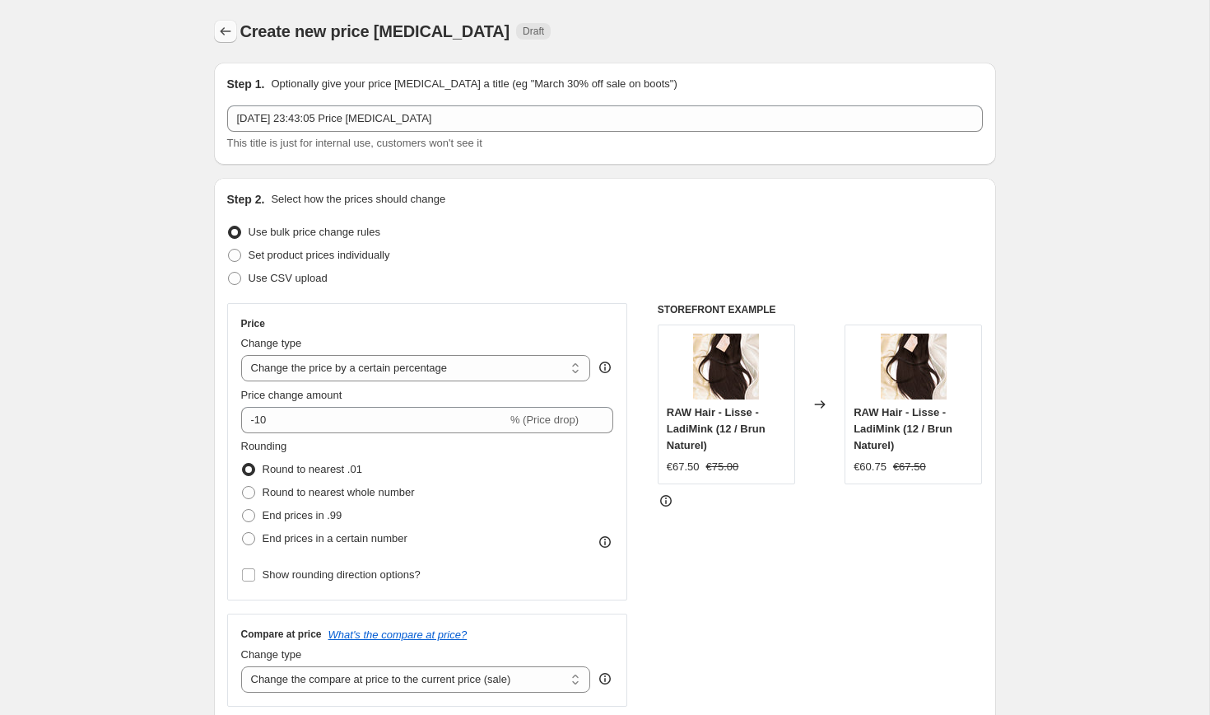
click at [218, 33] on icon "Price change jobs" at bounding box center [225, 31] width 16 height 16
